Goal: Information Seeking & Learning: Learn about a topic

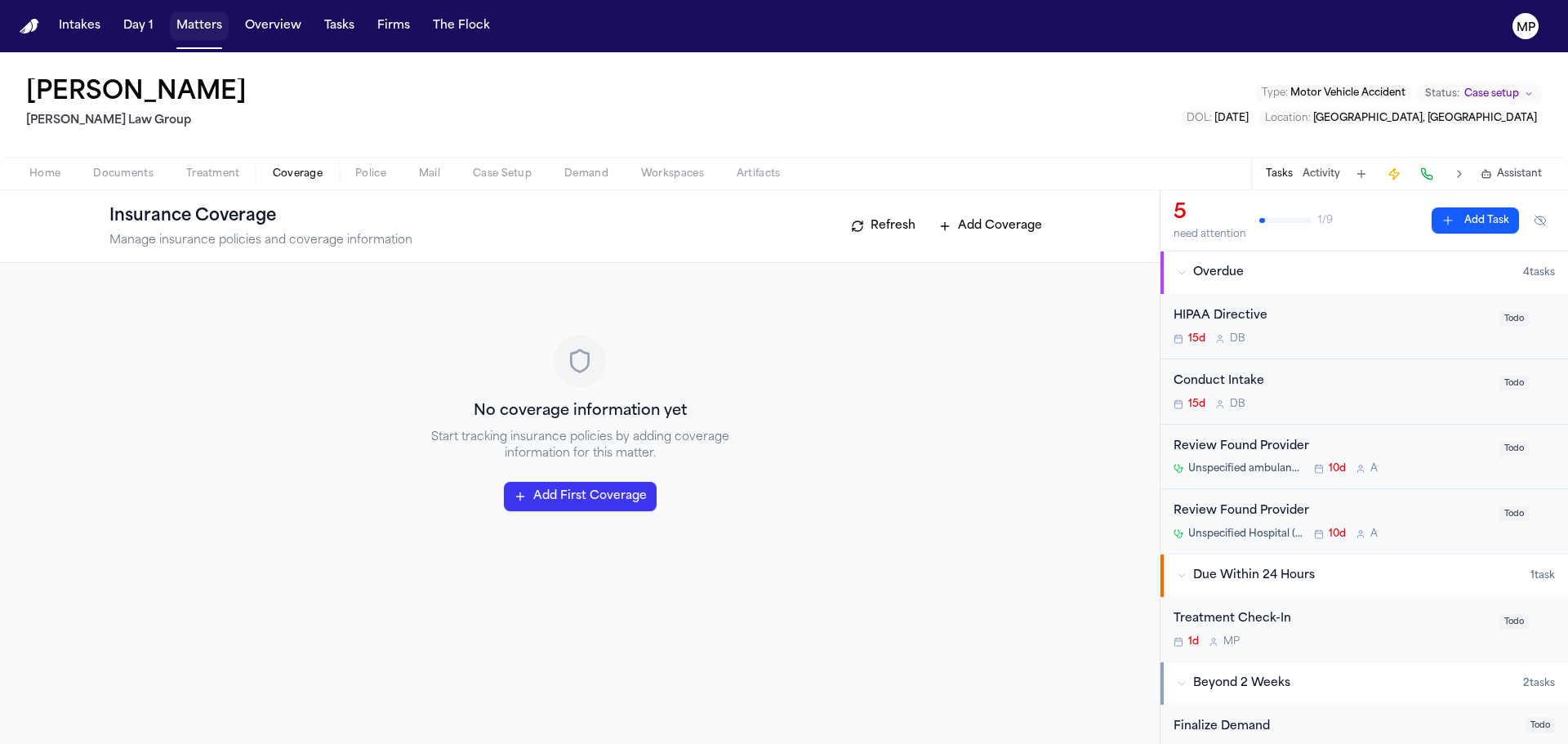
drag, startPoint x: 0, startPoint y: 0, endPoint x: 200, endPoint y: 30, distance: 202.2
click at [200, 30] on button "Matters" at bounding box center [199, 26] width 59 height 29
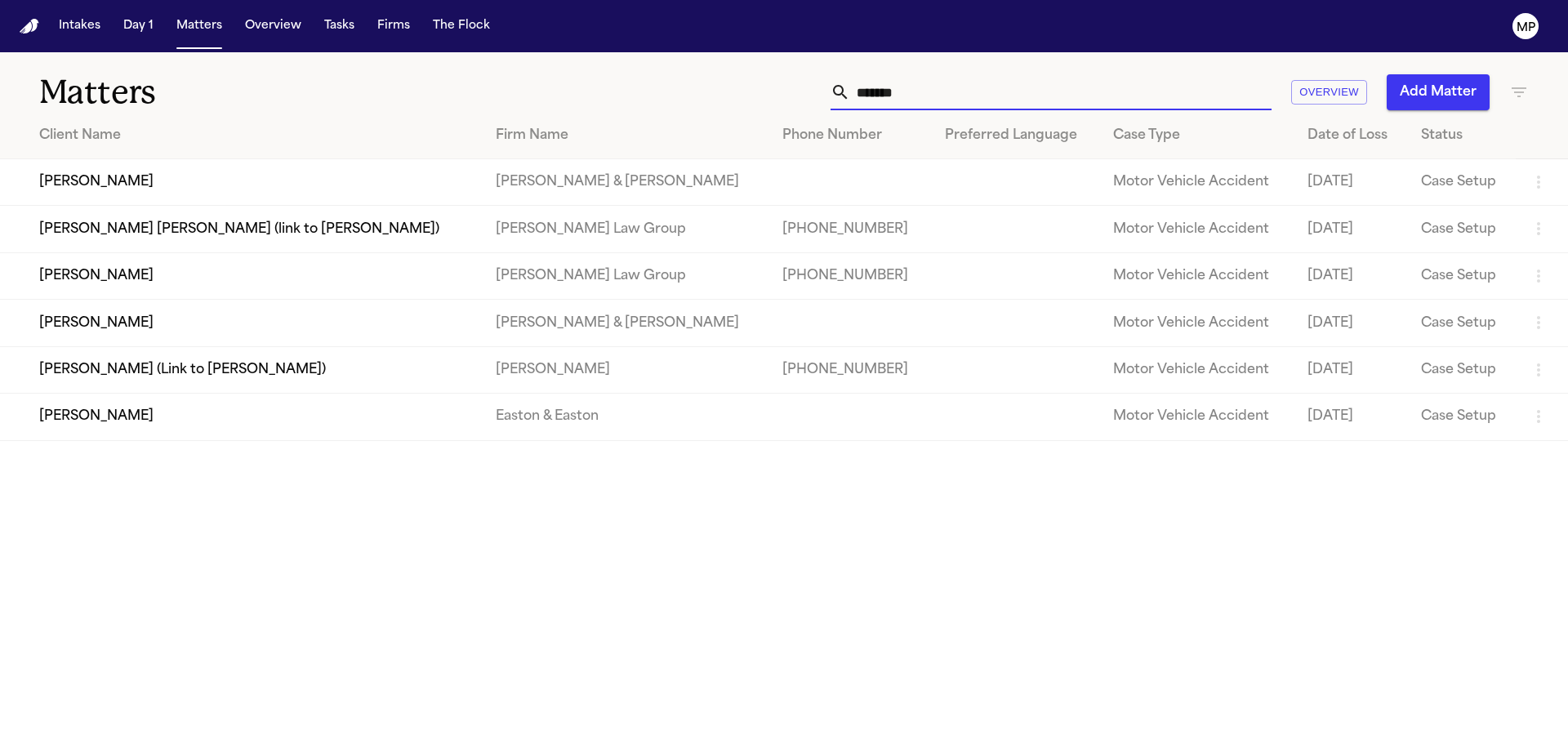
drag, startPoint x: 927, startPoint y: 95, endPoint x: 799, endPoint y: 96, distance: 128.0
click at [802, 94] on div "****** Overview Add Matter" at bounding box center [1000, 92] width 1056 height 36
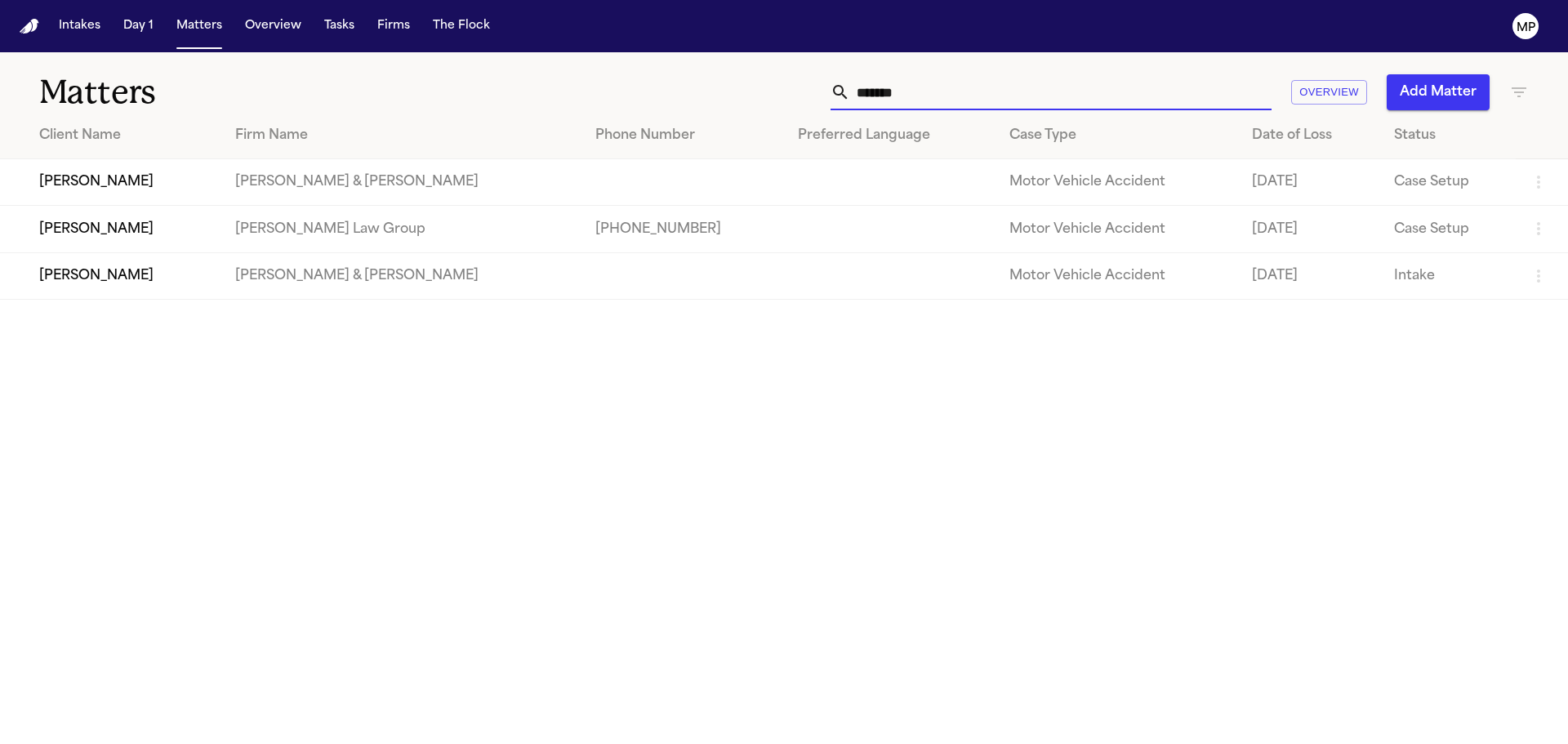
type input "******"
click at [120, 232] on td "[PERSON_NAME]" at bounding box center [111, 229] width 222 height 46
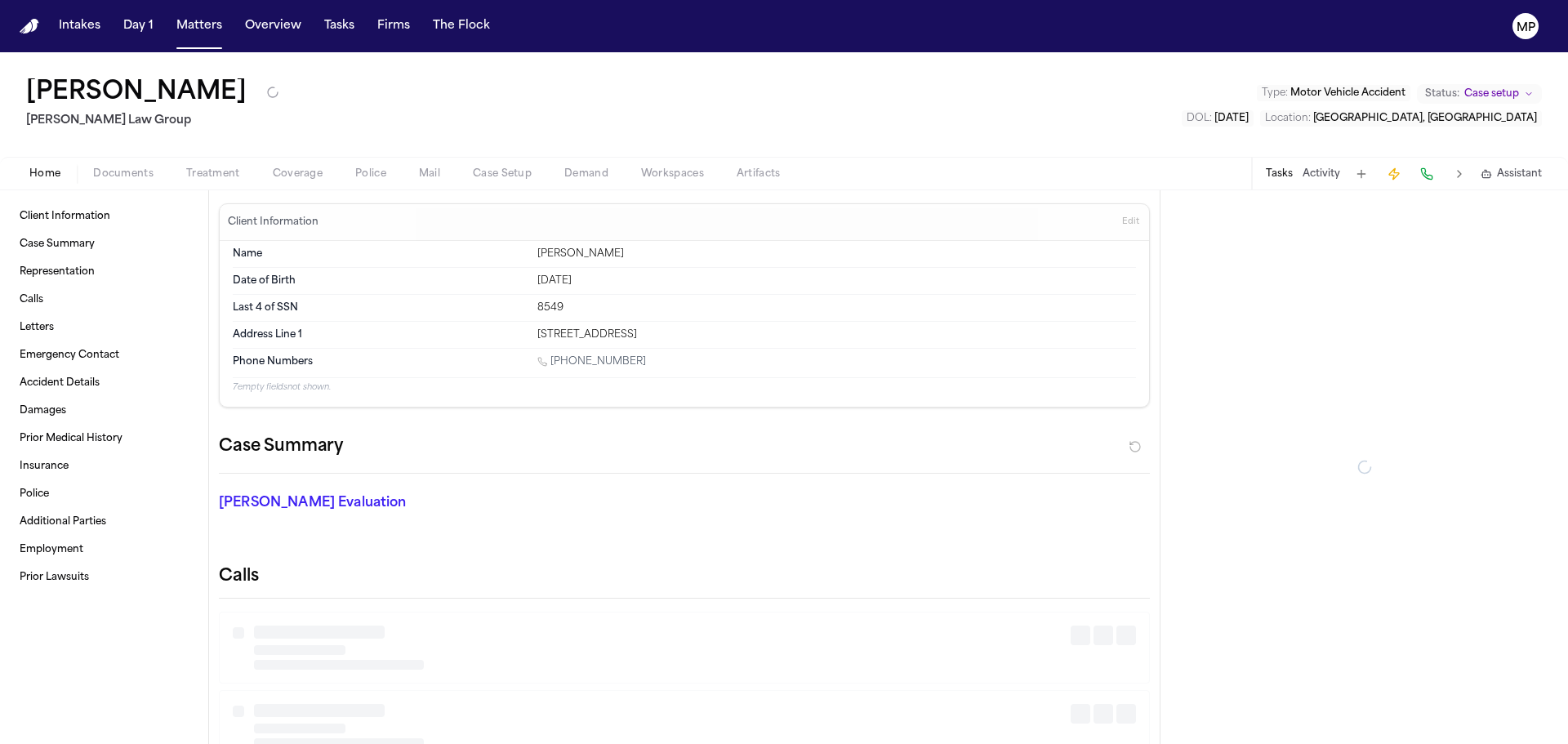
click at [129, 174] on span "Documents" at bounding box center [123, 174] width 61 height 13
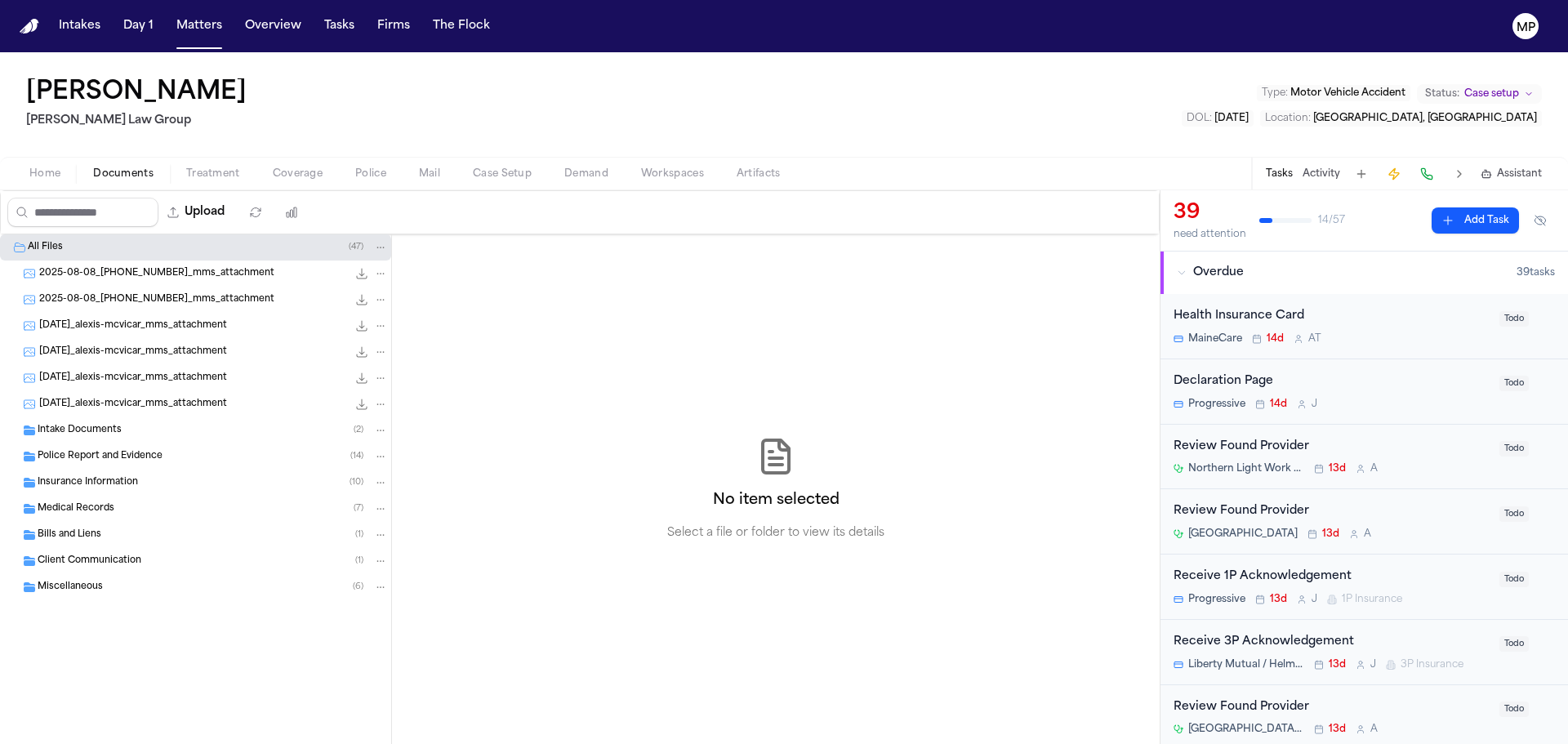
click at [95, 488] on span "Insurance Information" at bounding box center [87, 484] width 101 height 14
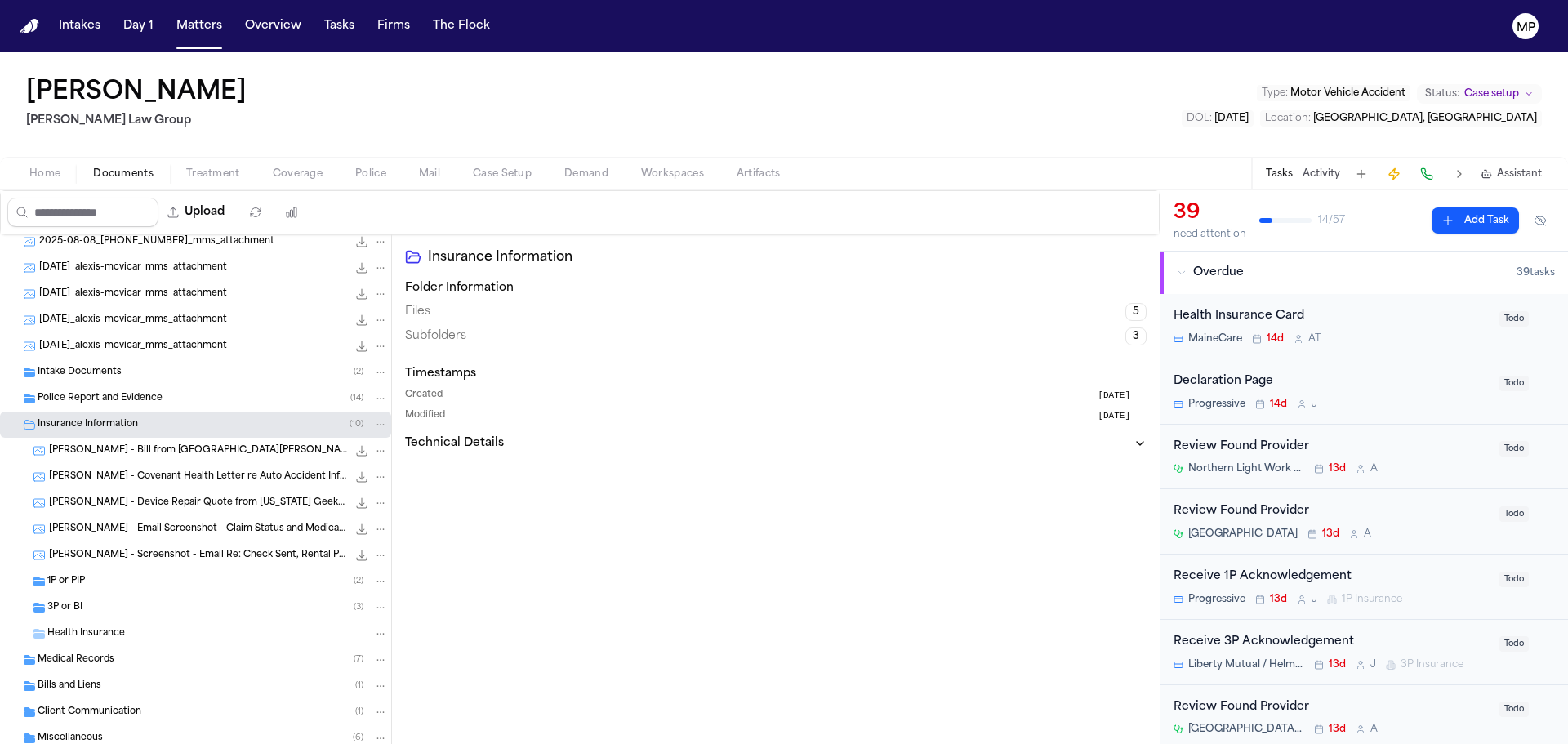
scroll to position [103, 0]
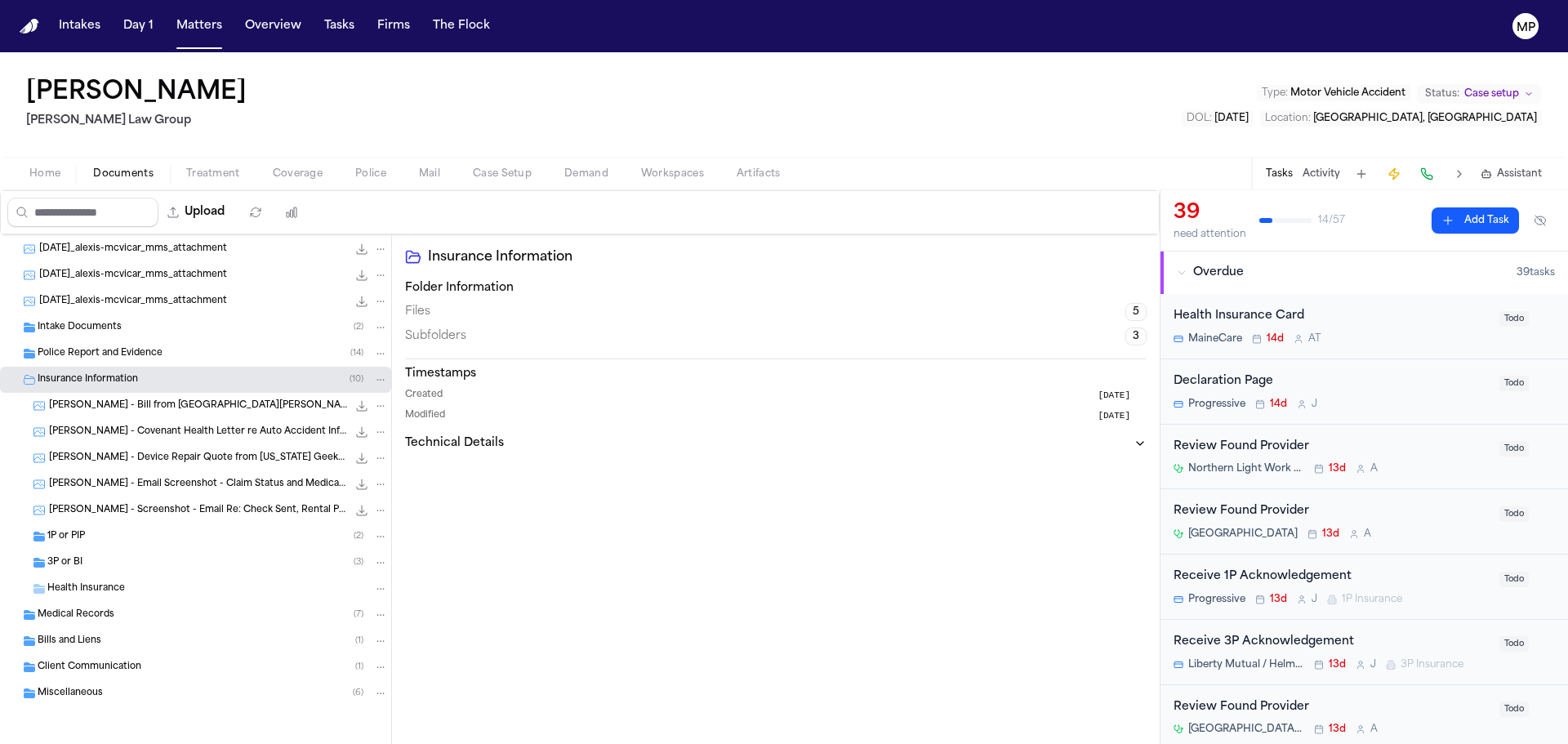
click at [106, 533] on div "1P or PIP ( 2 )" at bounding box center [218, 536] width 341 height 14
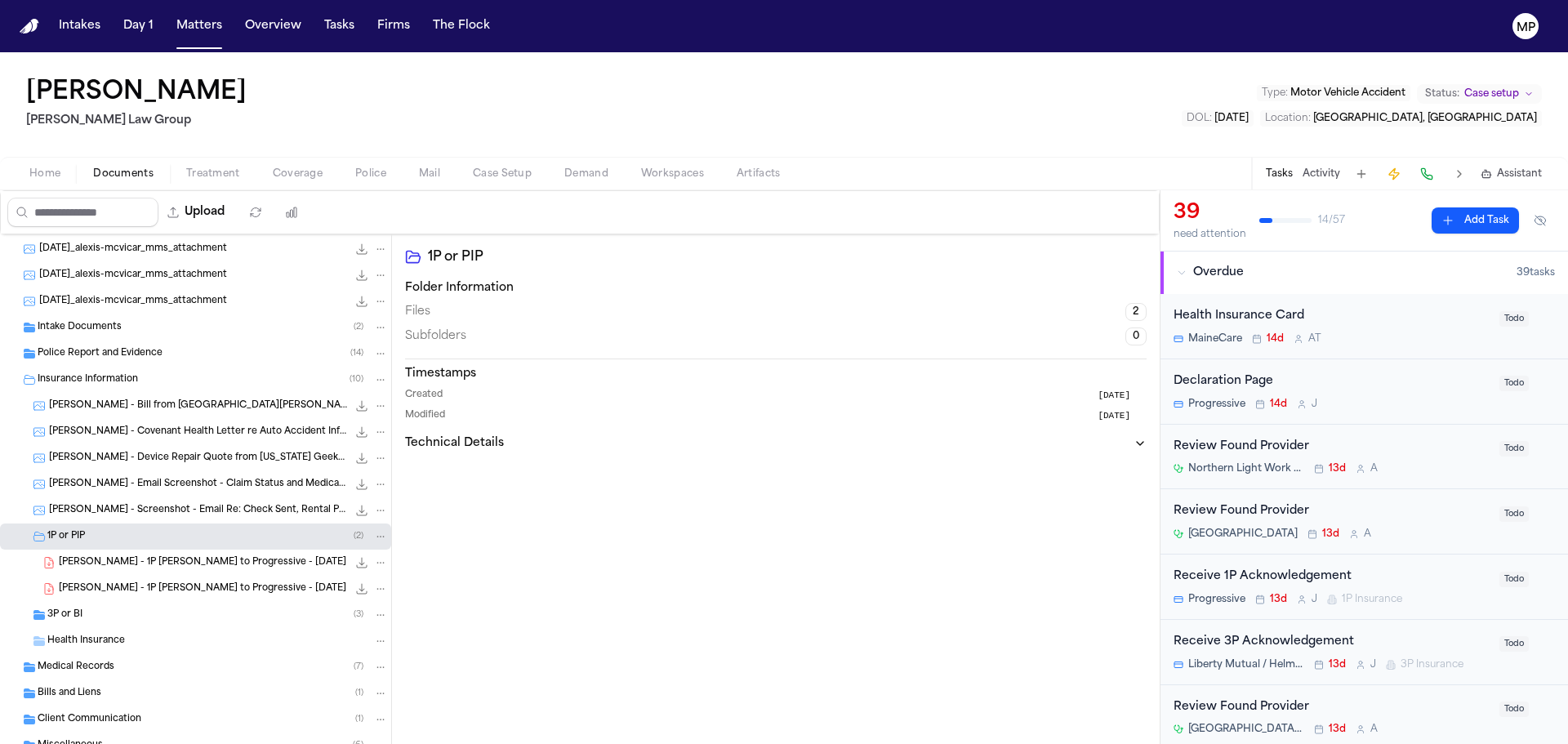
click at [106, 572] on div "[PERSON_NAME] - 1P [PERSON_NAME] to Progressive - [DATE] 125.9 KB • PDF" at bounding box center [195, 562] width 391 height 26
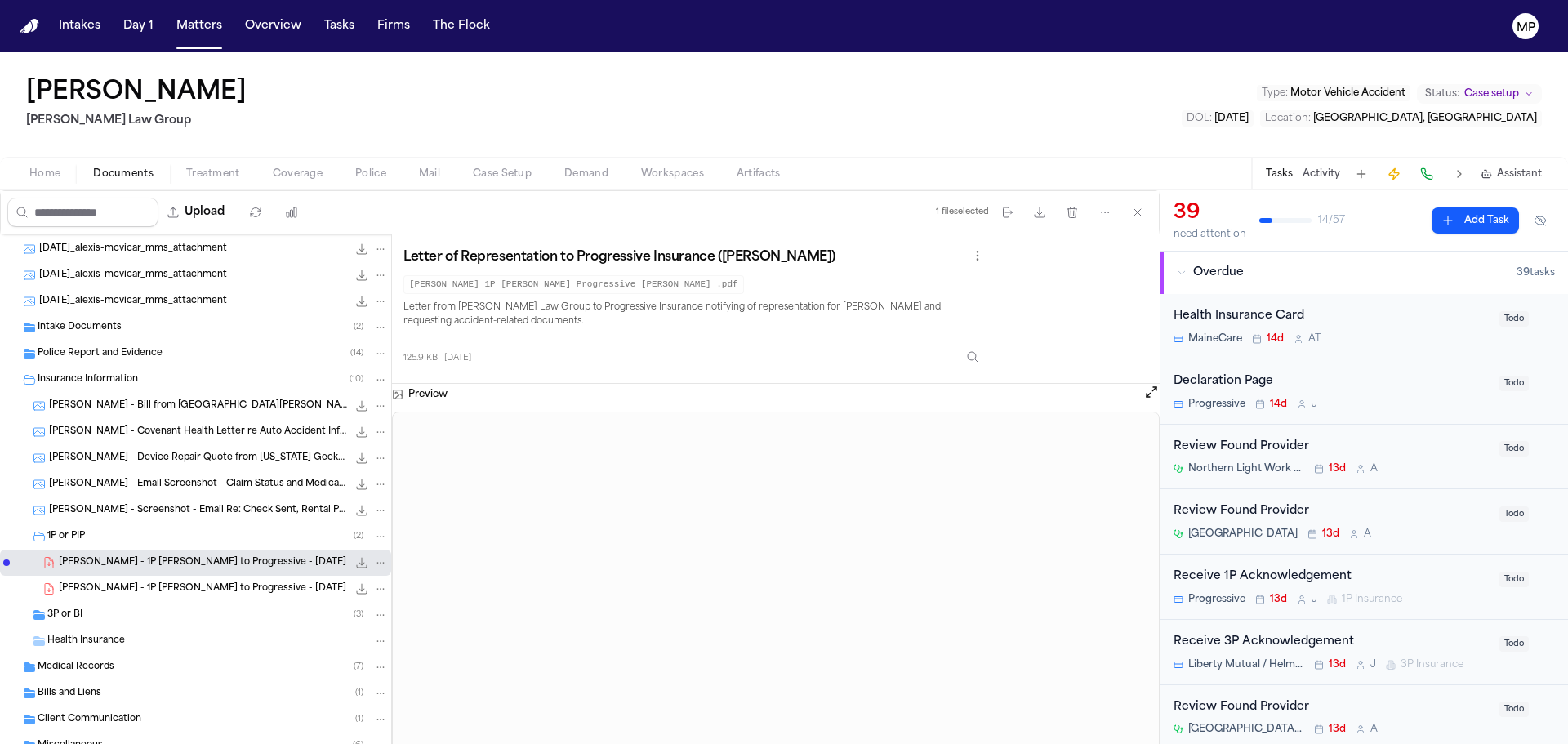
drag, startPoint x: 53, startPoint y: 557, endPoint x: 429, endPoint y: 508, distance: 379.2
click at [372, 525] on div "All Files [PHONE_NUMBER]_[PHONE_NUMBER]_mms_attachment 530.8 KB • JPG 2025-08-0…" at bounding box center [195, 485] width 391 height 708
click at [226, 616] on div "3P or BI ( 3 )" at bounding box center [218, 615] width 341 height 14
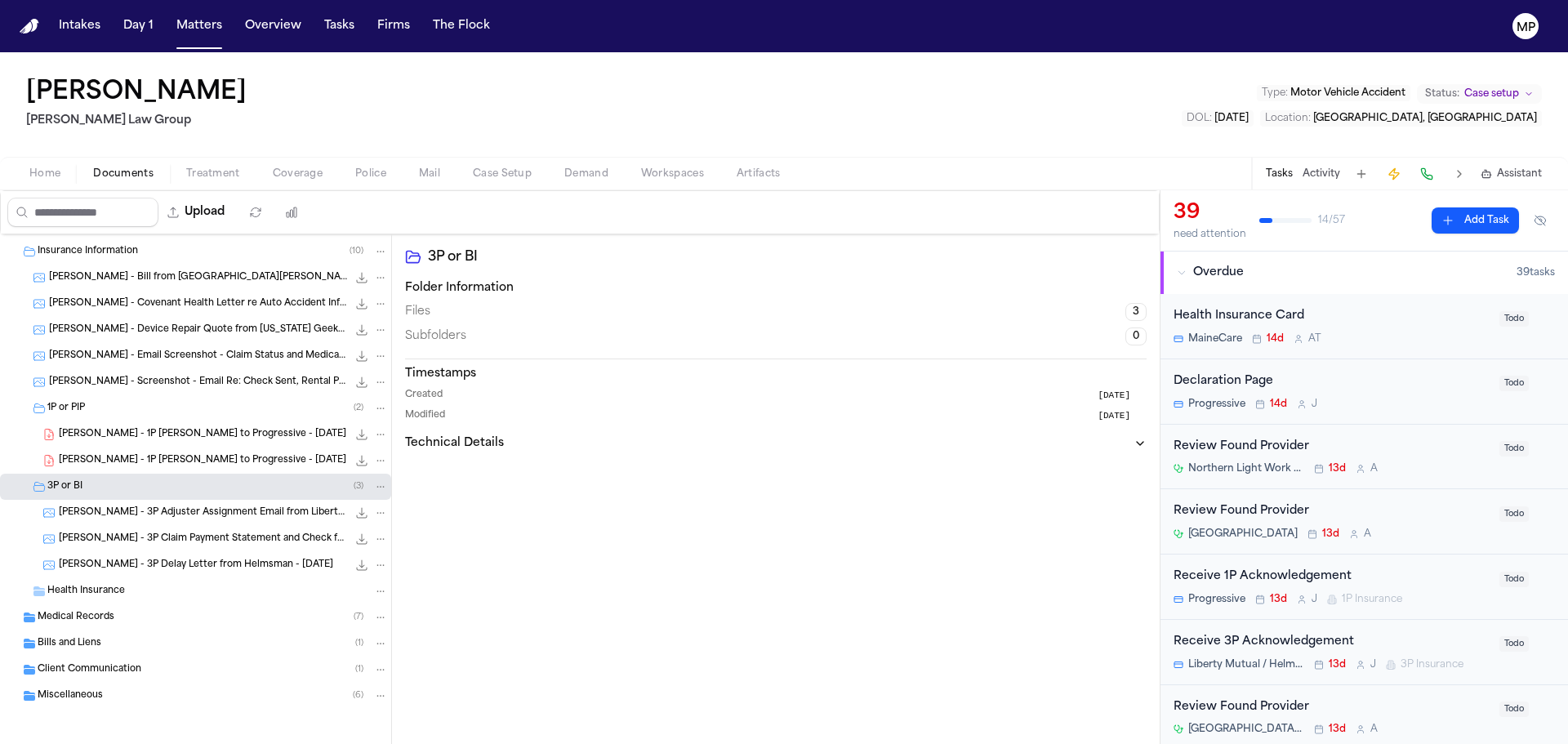
scroll to position [234, 0]
click at [253, 573] on div "[PERSON_NAME] - 3P Delay Letter from Helmsman - [DATE] 88.3 KB • JPG" at bounding box center [195, 562] width 391 height 26
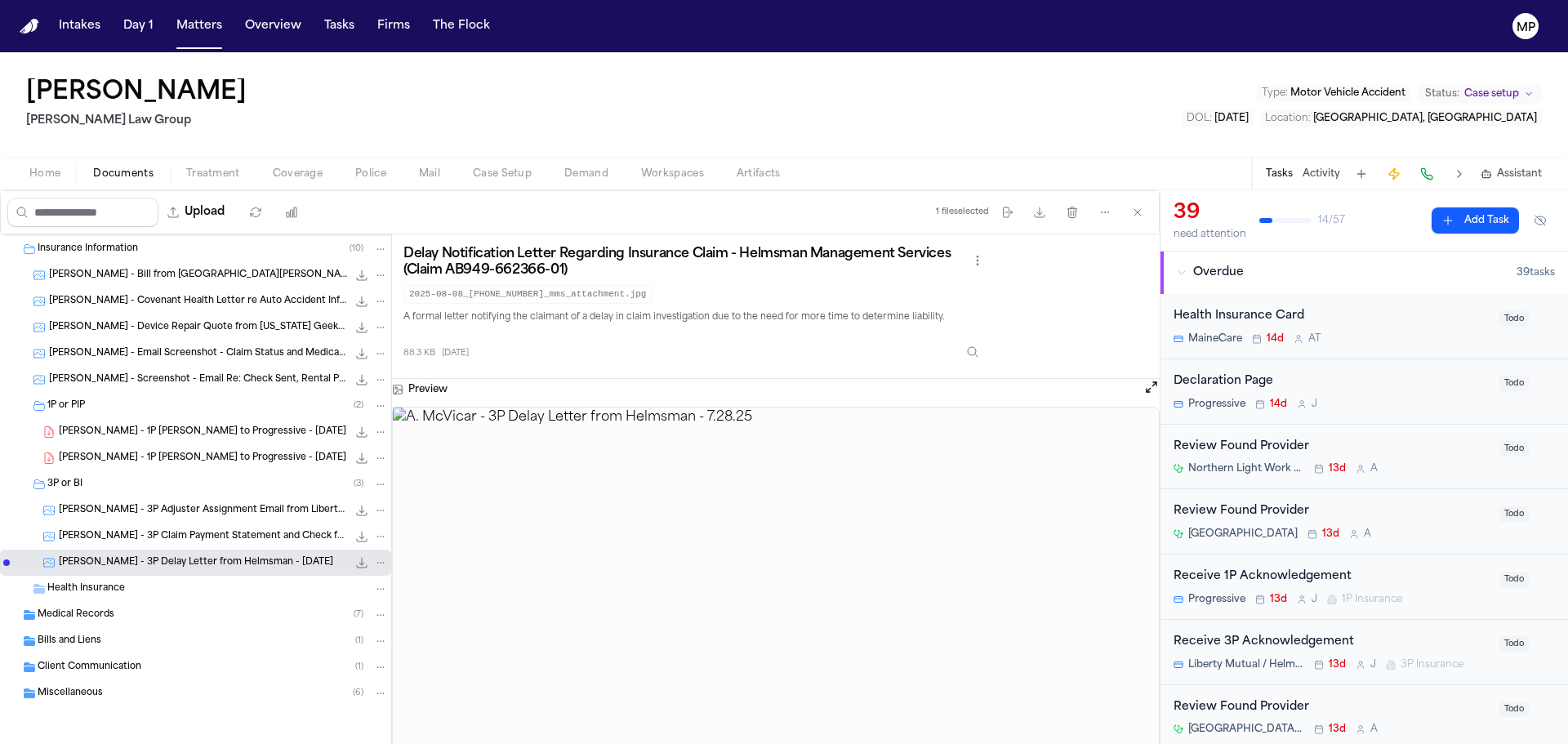
click at [241, 542] on span "[PERSON_NAME] - 3P Claim Payment Statement and Check from Helmsman - [DATE]" at bounding box center [203, 537] width 288 height 14
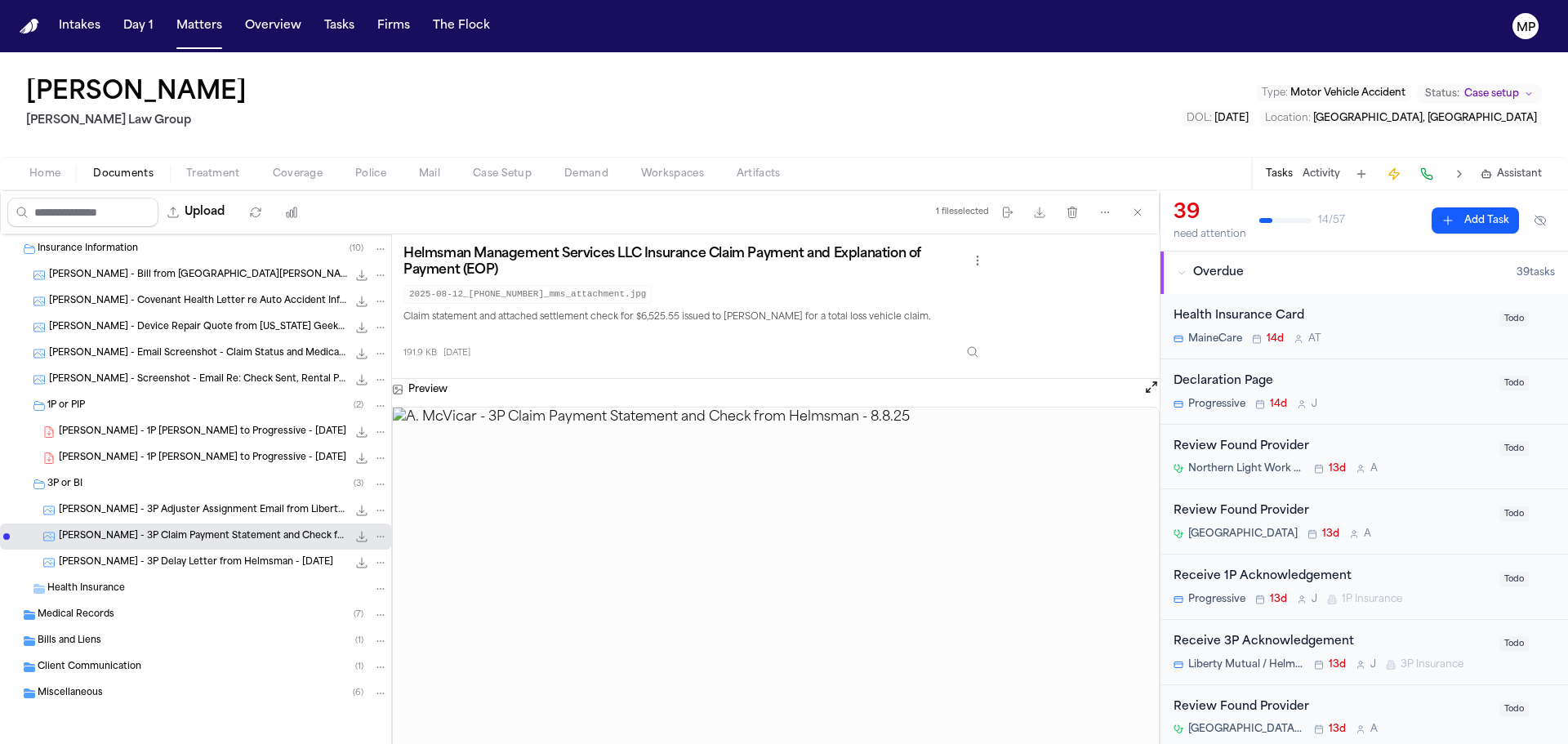
click at [236, 517] on span "[PERSON_NAME] - 3P Adjuster Assignment Email from Liberty Mutual & Helmsman - […" at bounding box center [203, 511] width 288 height 14
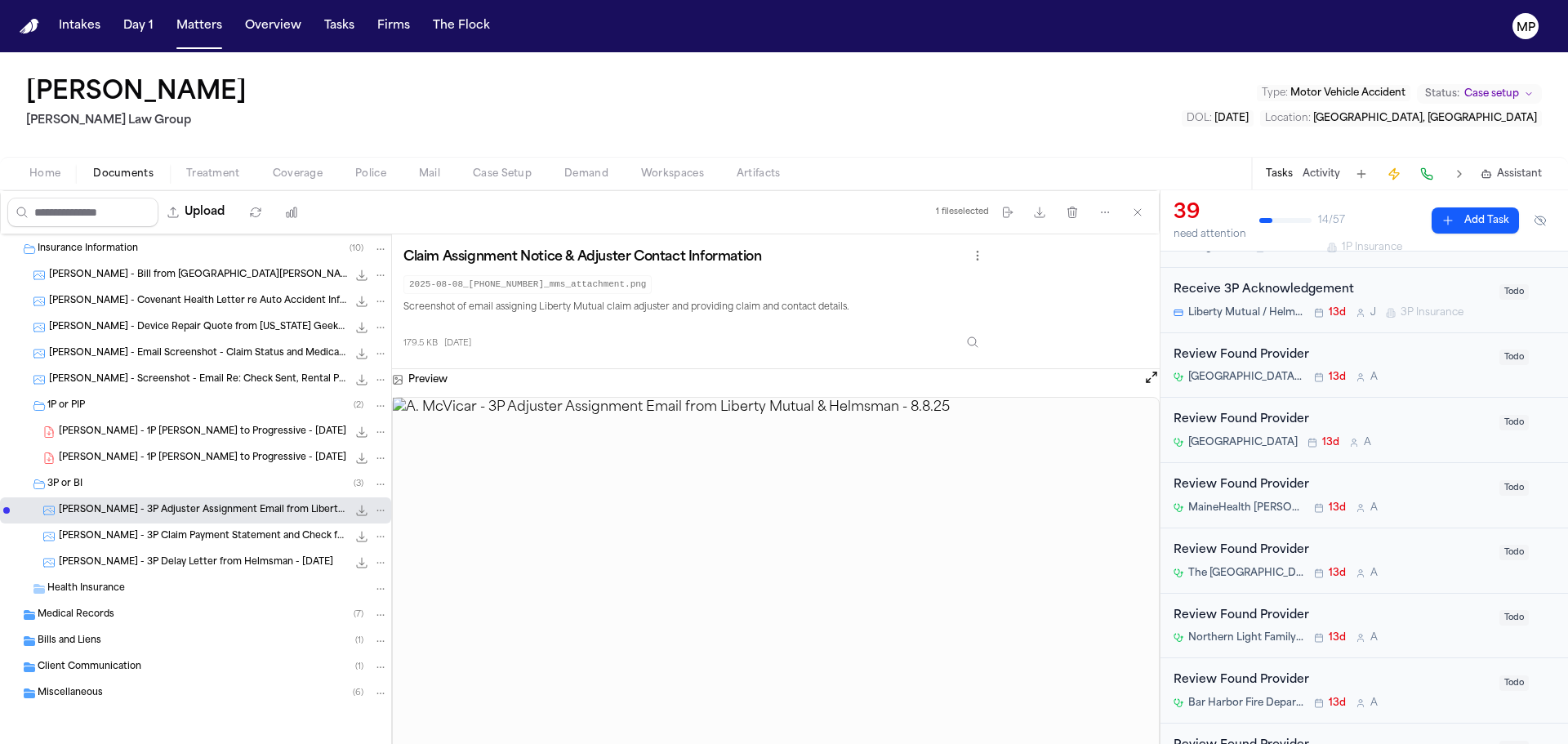
scroll to position [370, 0]
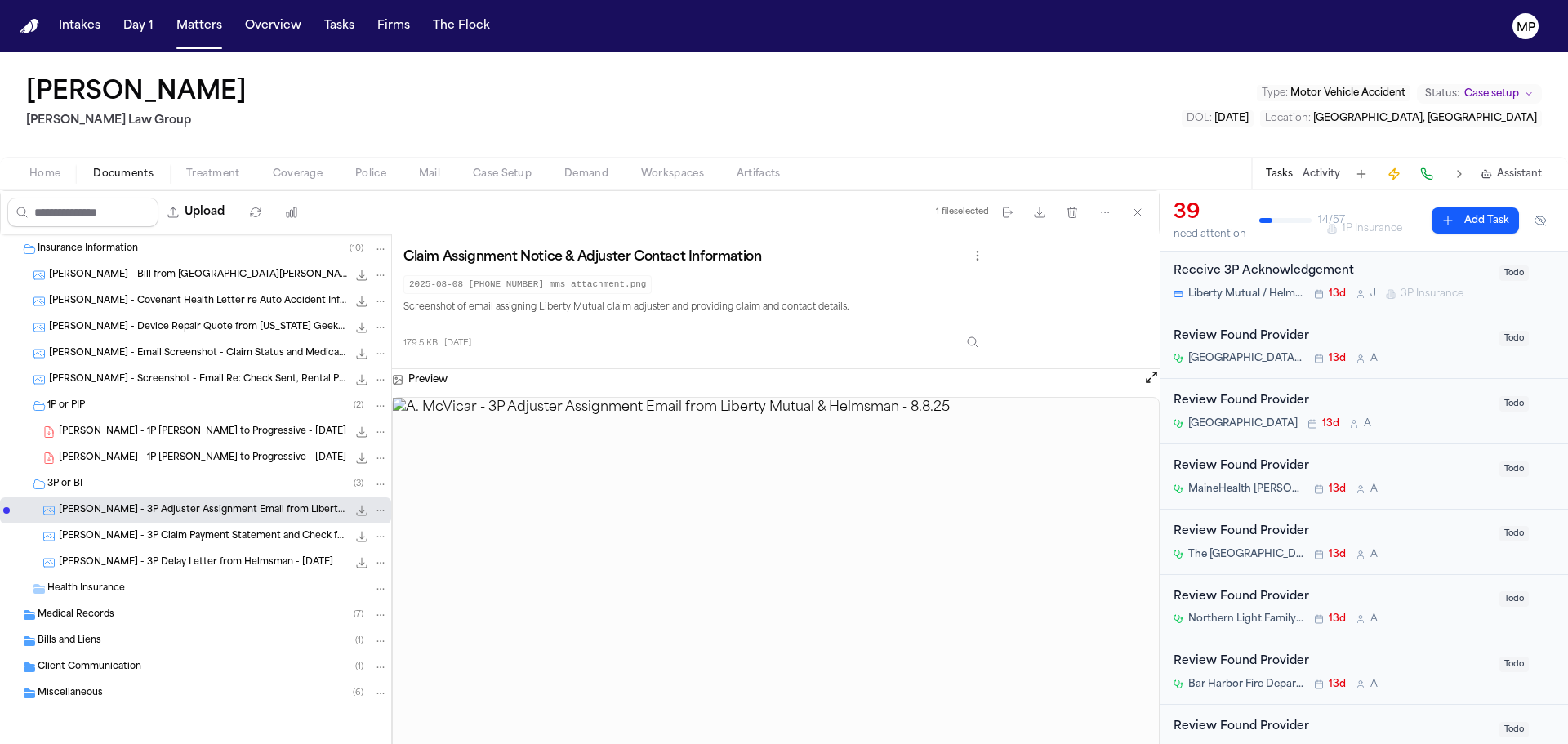
click at [171, 550] on div "[PERSON_NAME] - 3P Delay Letter from Helmsman - [DATE] 88.3 KB • JPG" at bounding box center [195, 562] width 391 height 26
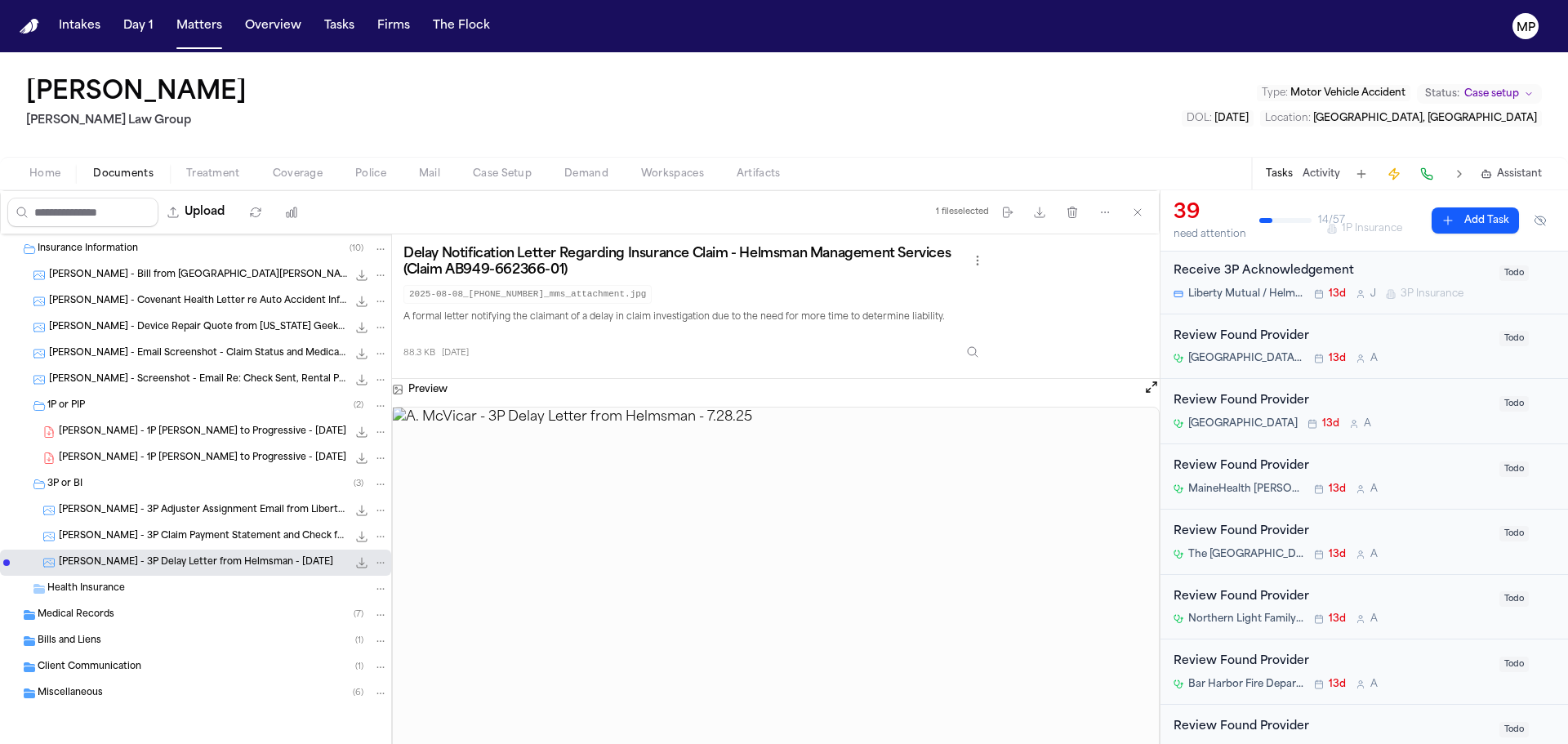
click at [201, 526] on div "[PERSON_NAME] - 3P Claim Payment Statement and Check from Helmsman - [DATE] 191…" at bounding box center [195, 536] width 391 height 26
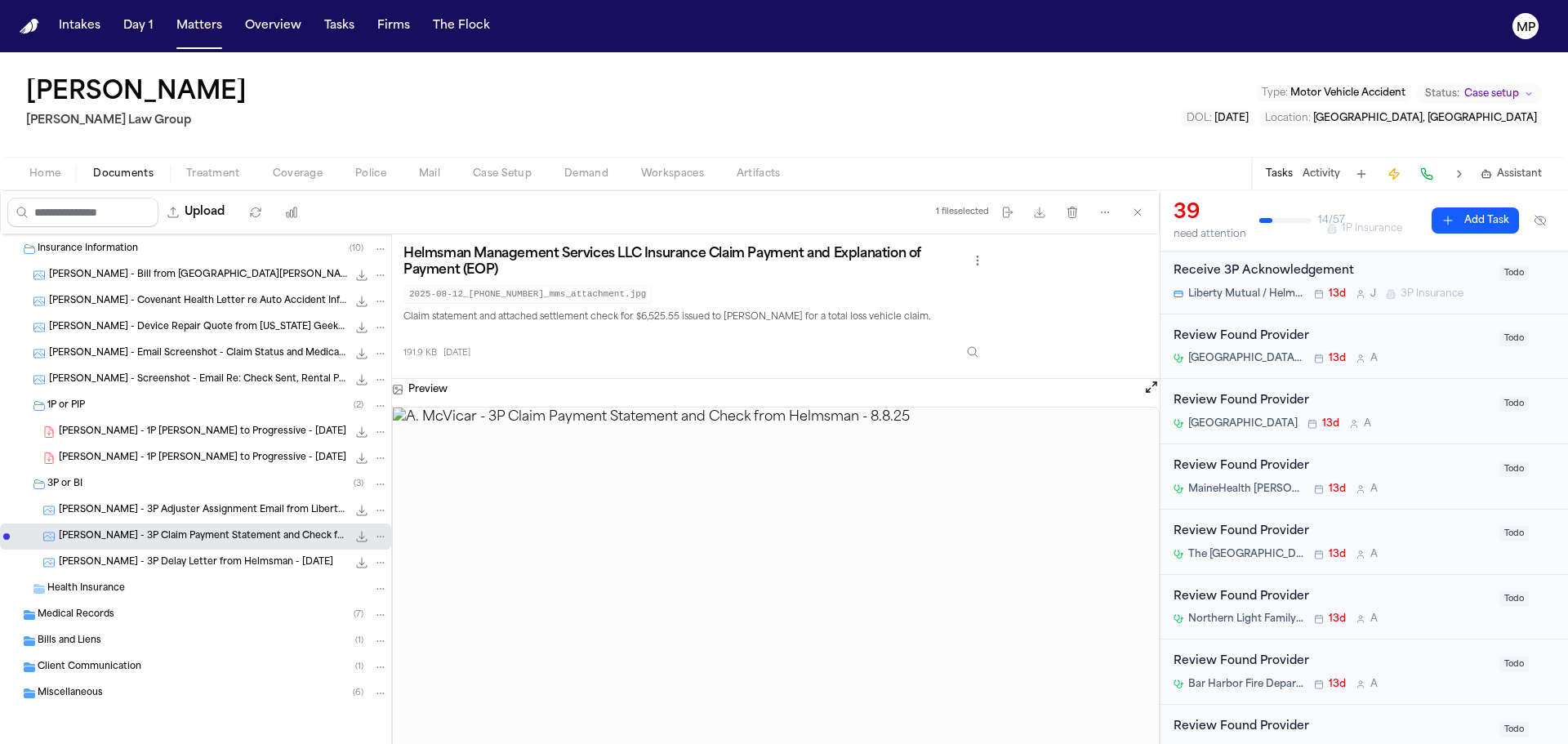
click at [254, 497] on div "[PERSON_NAME] - 3P Adjuster Assignment Email from Liberty Mutual & Helmsman - […" at bounding box center [195, 509] width 391 height 26
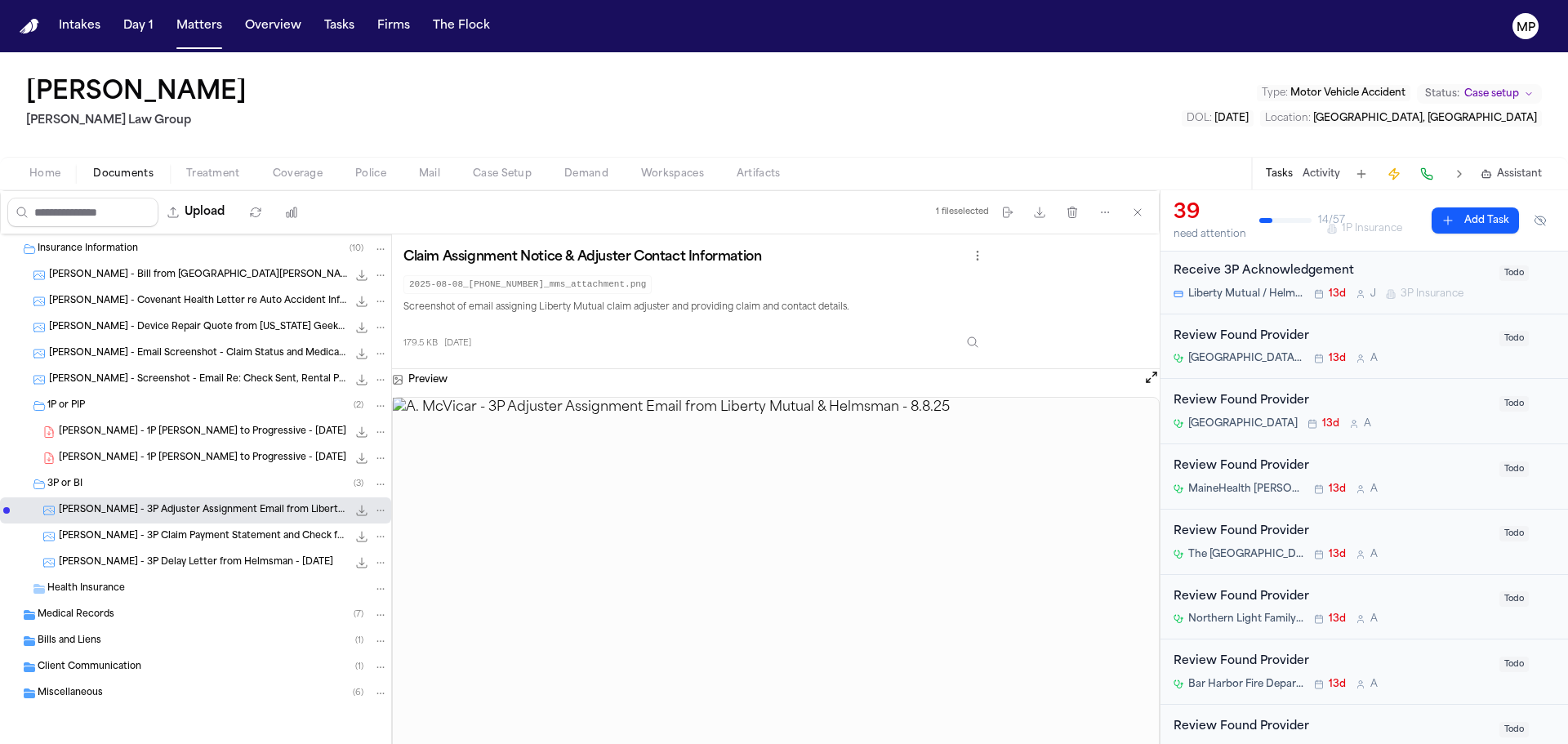
click at [123, 508] on span "[PERSON_NAME] - 3P Adjuster Assignment Email from Liberty Mutual & Helmsman - […" at bounding box center [203, 511] width 288 height 14
click at [108, 537] on span "[PERSON_NAME] - 3P Claim Payment Statement and Check from Helmsman - [DATE]" at bounding box center [203, 537] width 288 height 14
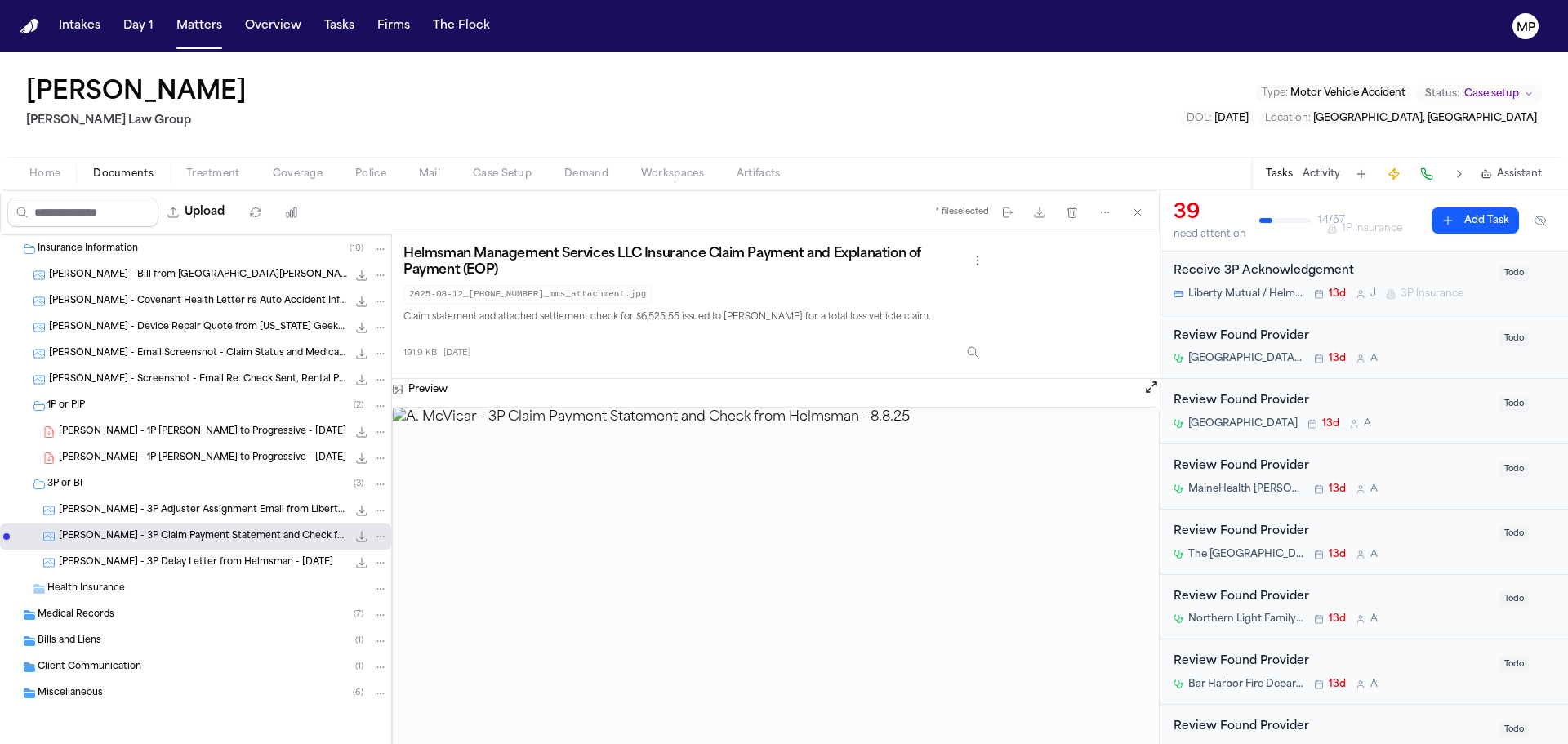
click at [205, 517] on span "[PERSON_NAME] - 3P Adjuster Assignment Email from Liberty Mutual & Helmsman - […" at bounding box center [203, 511] width 288 height 14
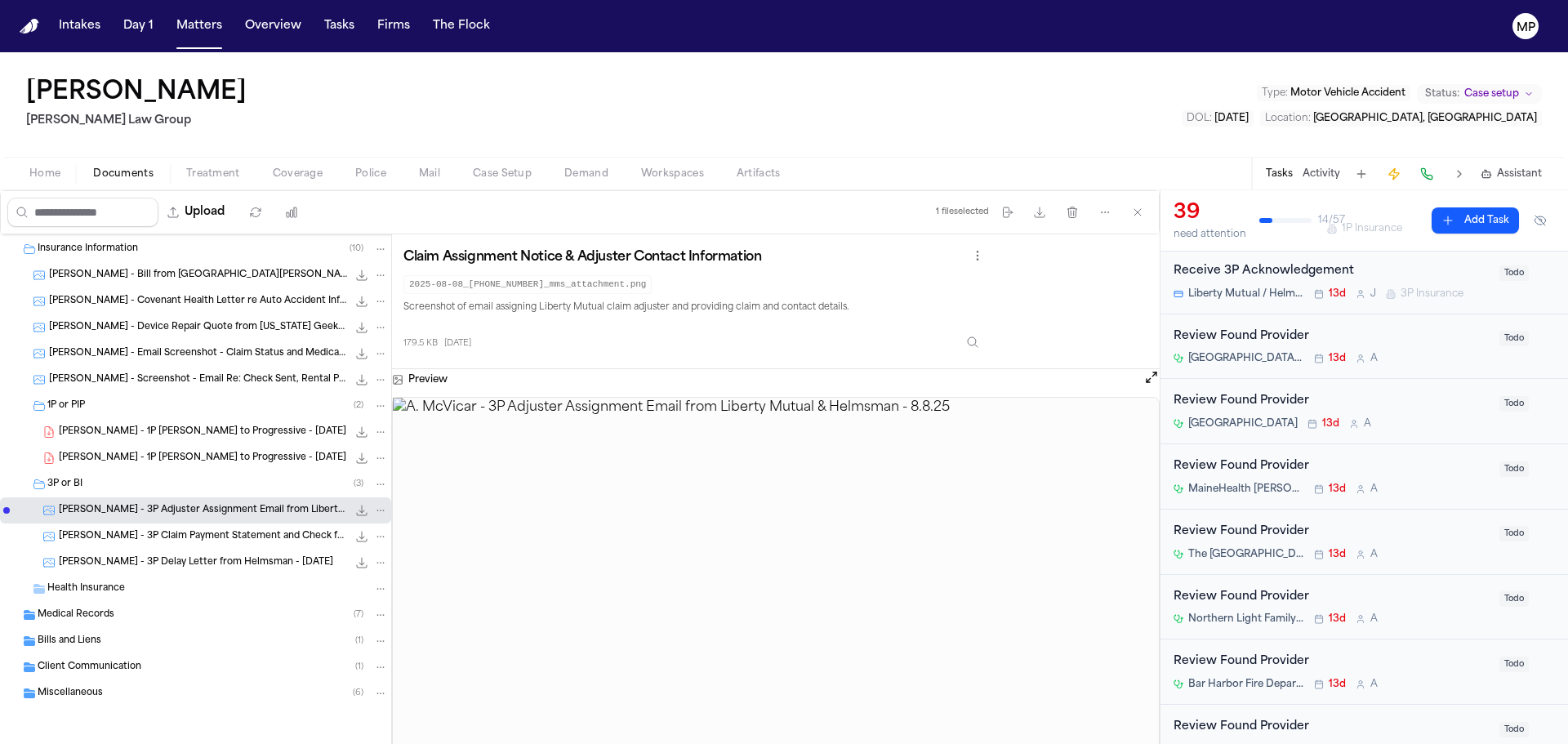
click at [70, 613] on span "Medical Records" at bounding box center [76, 616] width 77 height 14
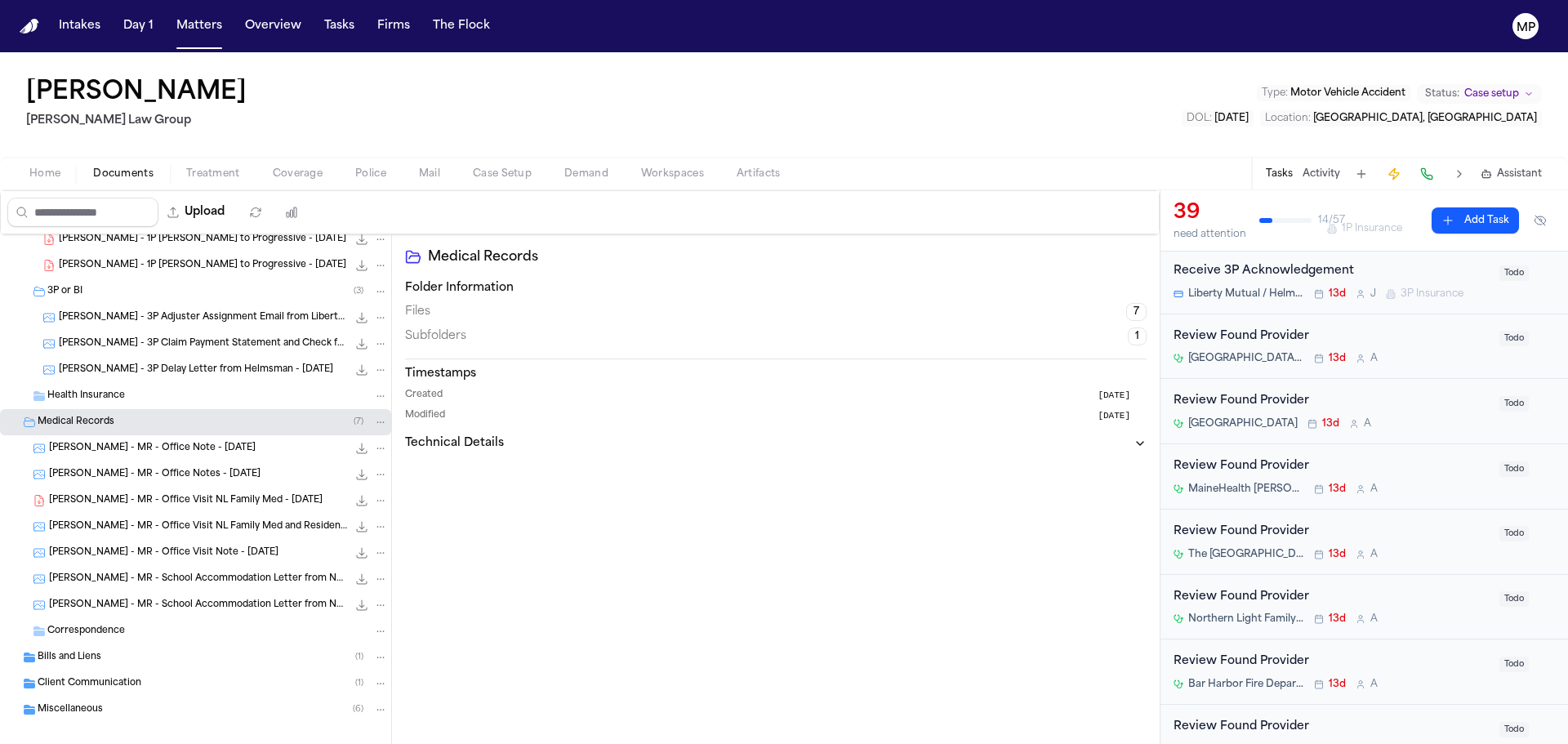
scroll to position [442, 0]
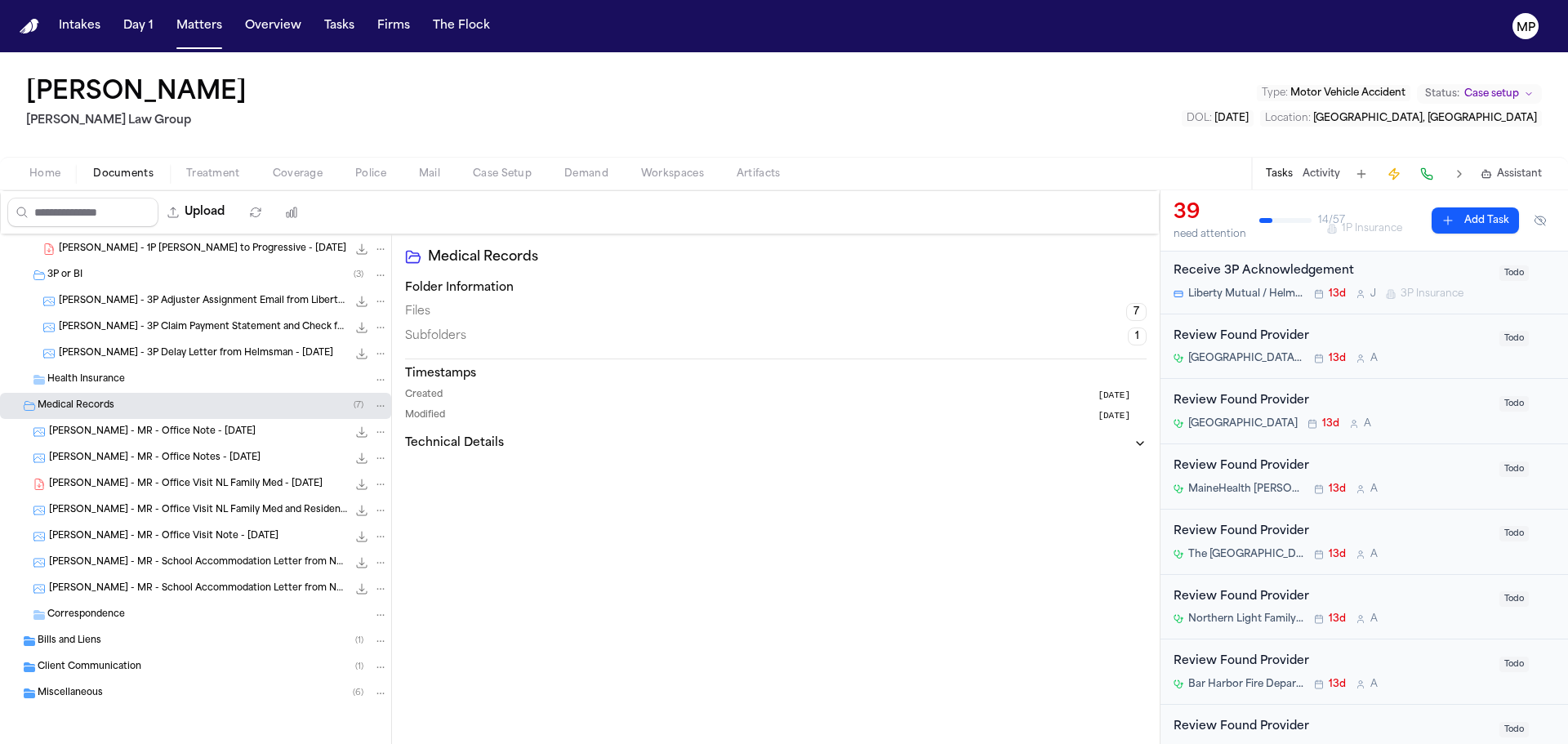
click at [62, 640] on span "Bills and Liens" at bounding box center [69, 641] width 63 height 14
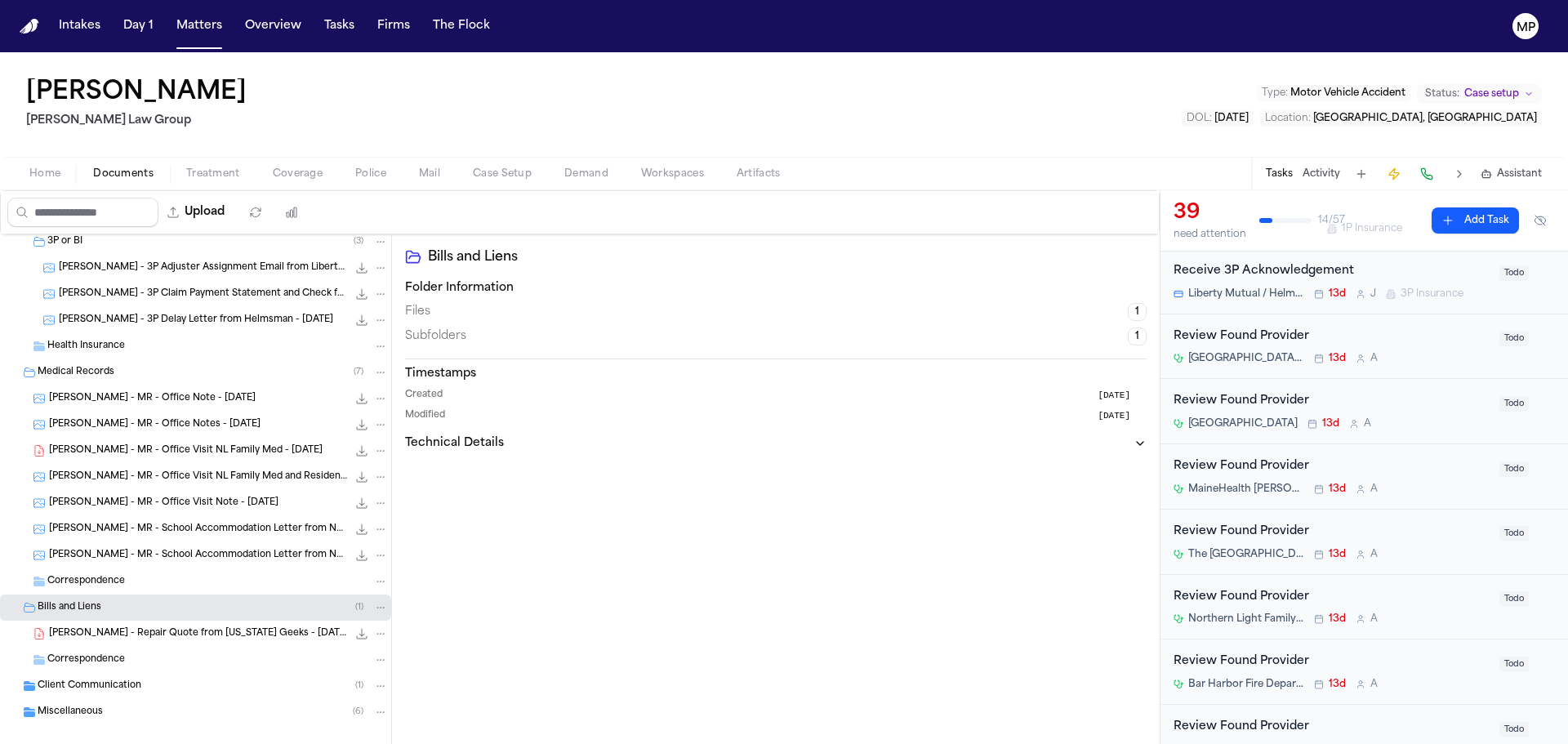
scroll to position [495, 0]
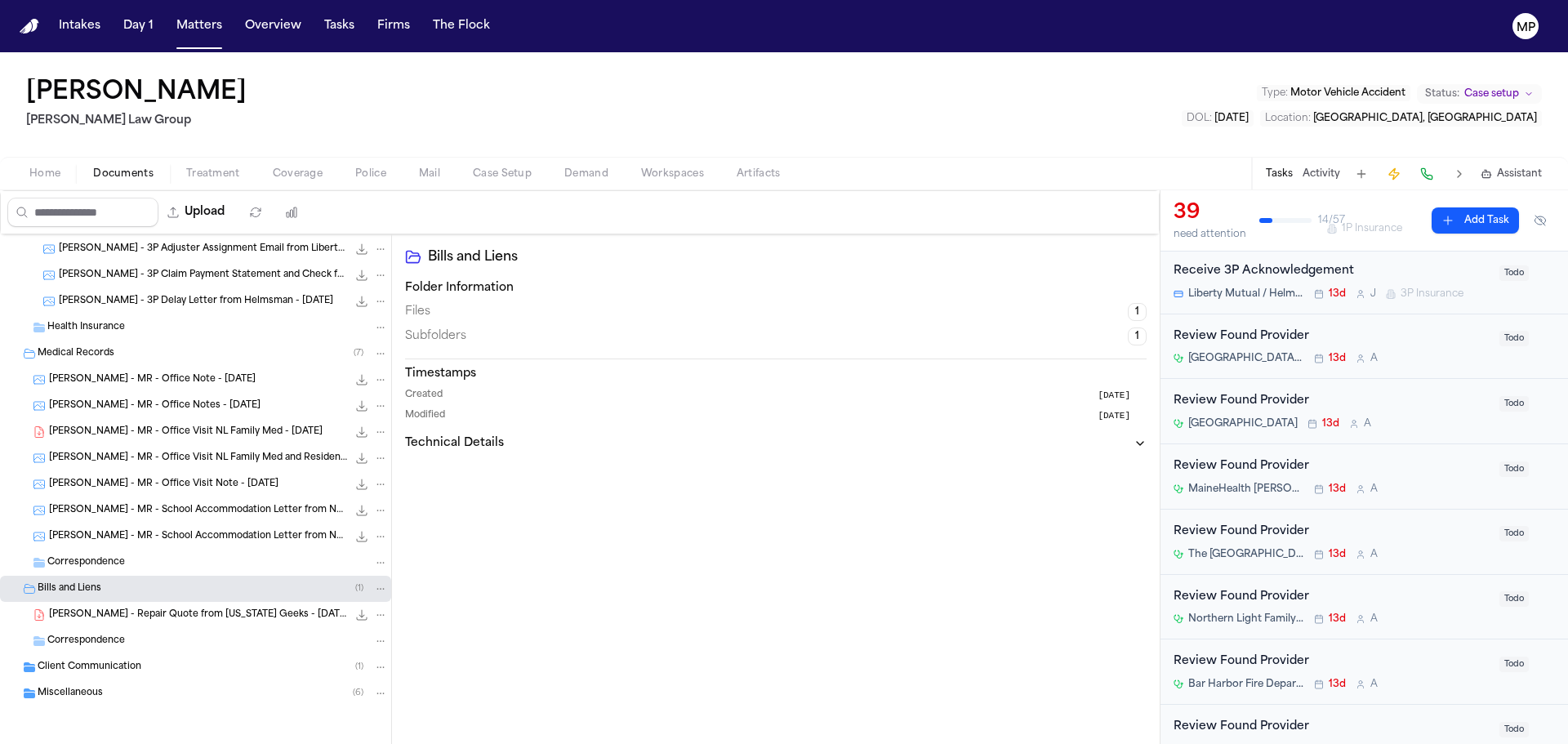
click at [67, 664] on span "Client Communication" at bounding box center [89, 667] width 104 height 14
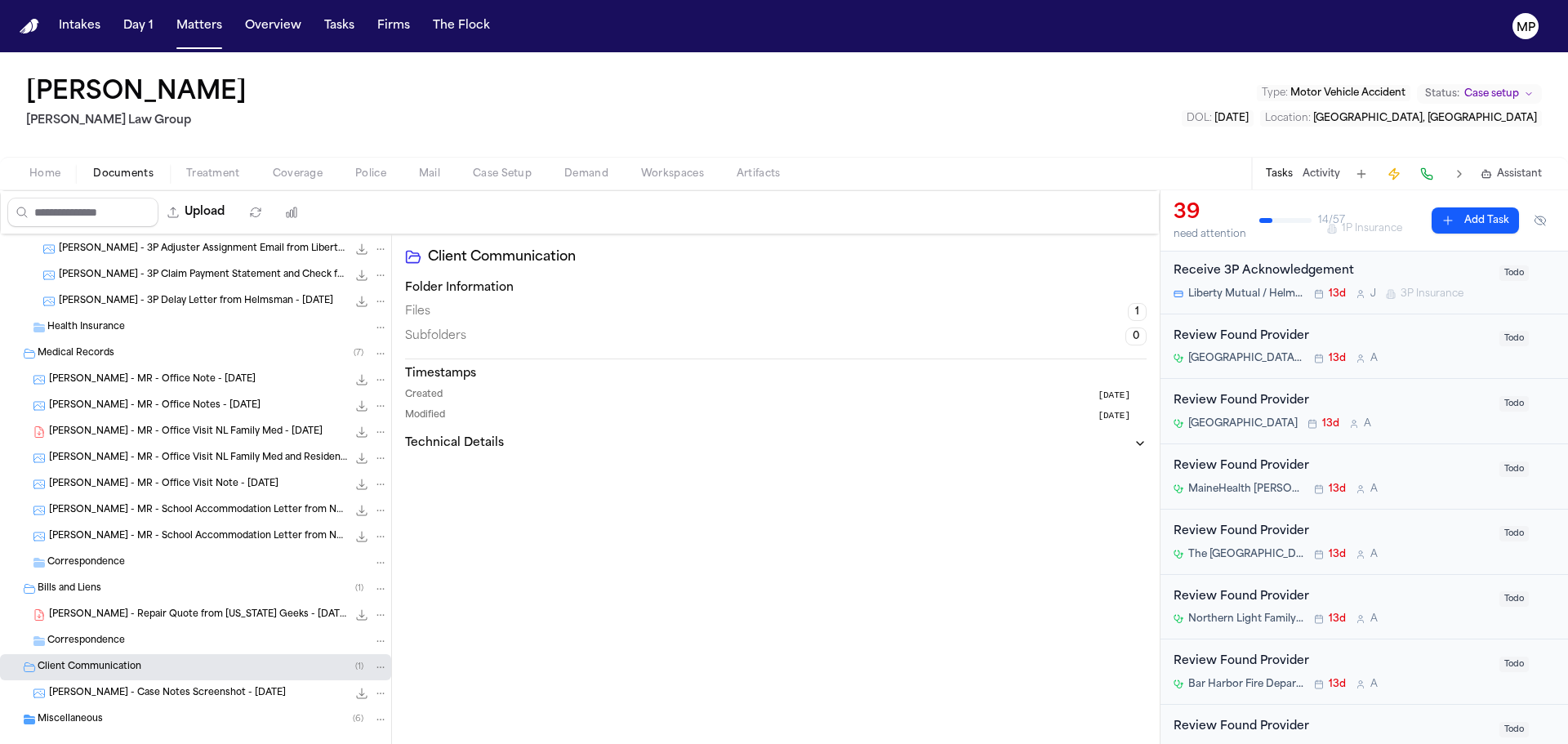
scroll to position [521, 0]
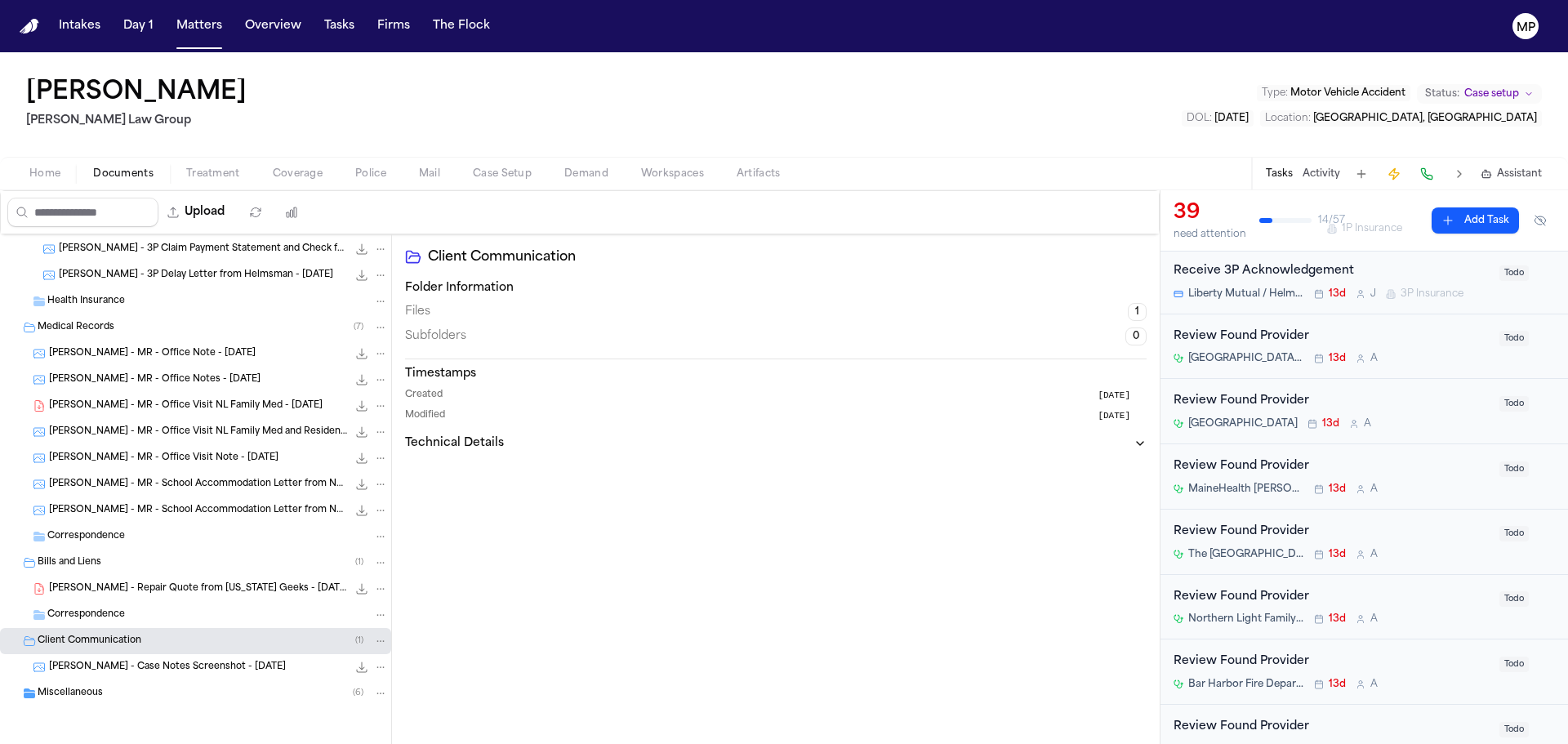
click at [236, 183] on span "button" at bounding box center [213, 183] width 73 height 2
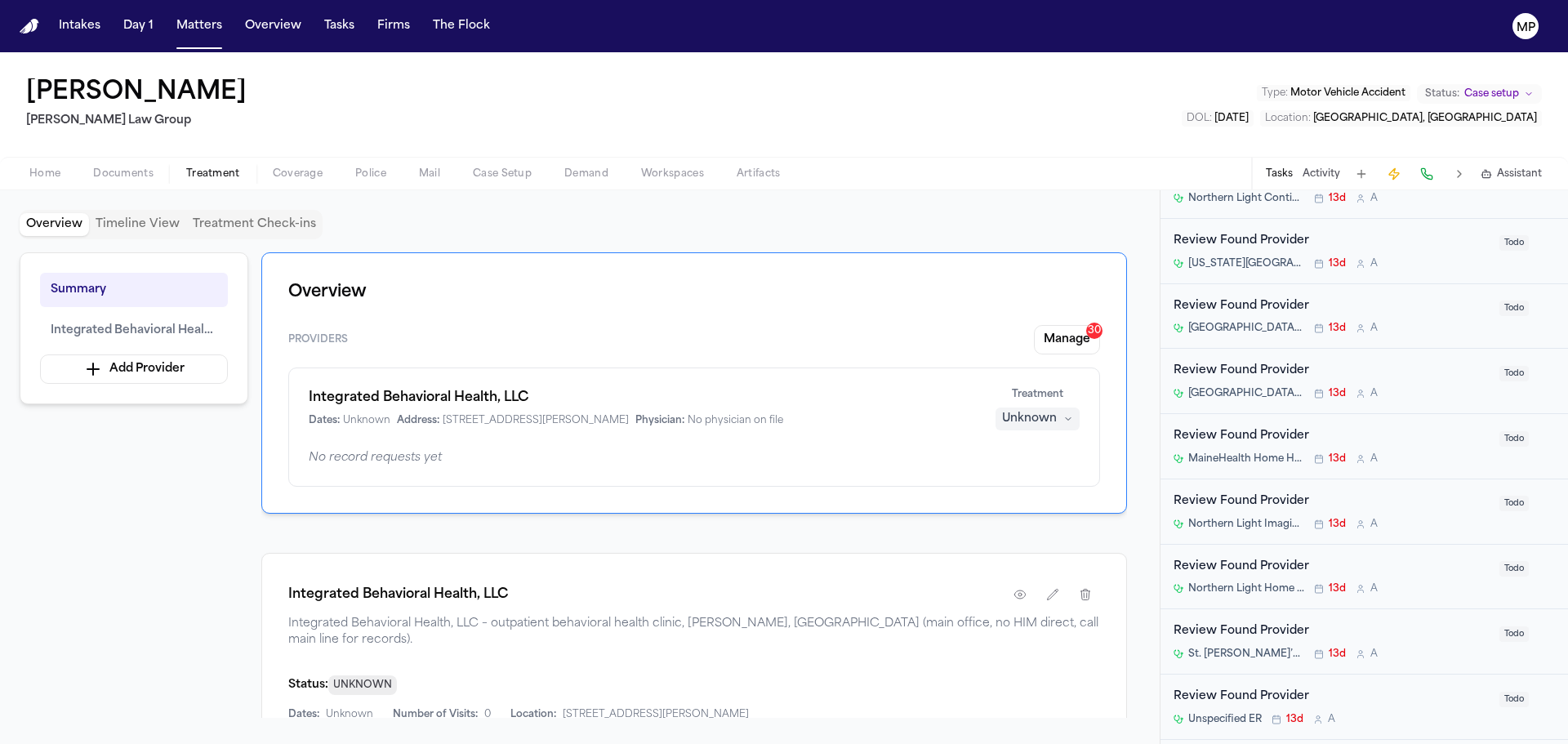
scroll to position [1024, 0]
